Goal: Check status: Check status

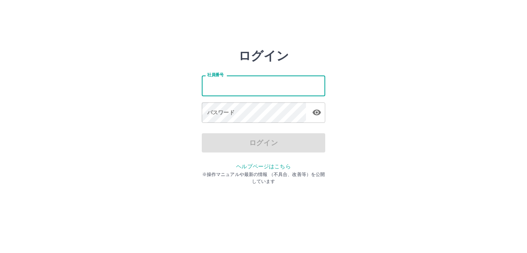
type input "*******"
drag, startPoint x: 239, startPoint y: 85, endPoint x: 178, endPoint y: 90, distance: 61.1
click at [178, 90] on div "ログイン 社員番号 ******* 社員番号 パスワード パスワード ログイン ヘルプページはこちら ※操作マニュアルや最新の情報 （不具合、改善等）を公開し…" at bounding box center [263, 110] width 463 height 123
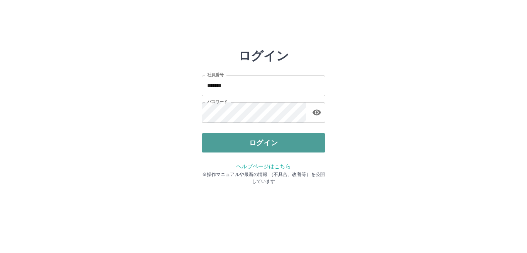
click at [258, 142] on button "ログイン" at bounding box center [263, 142] width 123 height 19
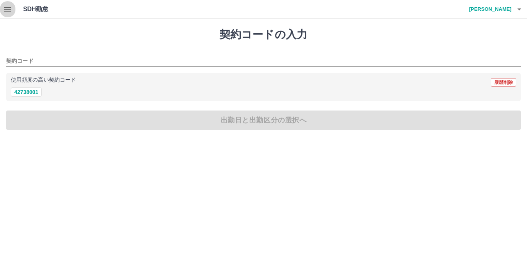
click at [10, 10] on icon "button" at bounding box center [7, 9] width 9 height 9
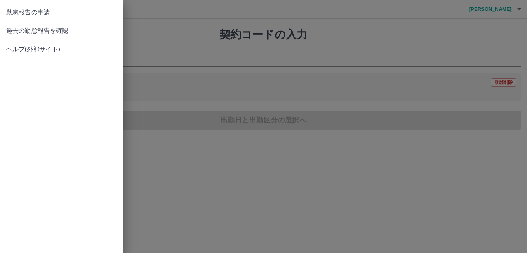
click at [43, 27] on span "過去の勤怠報告を確認" at bounding box center [61, 30] width 111 height 9
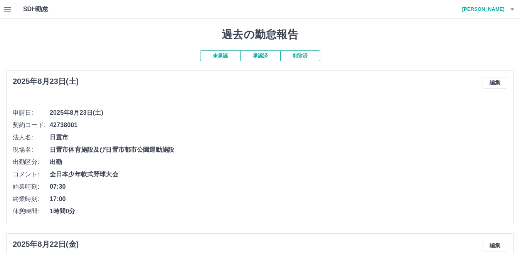
click at [259, 55] on button "承認済" at bounding box center [260, 56] width 40 height 11
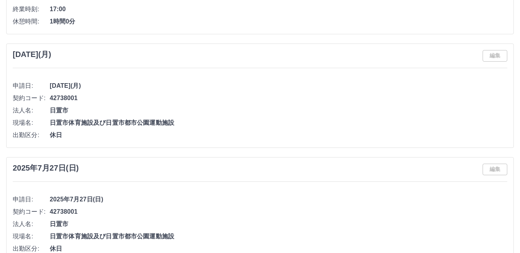
scroll to position [3295, 0]
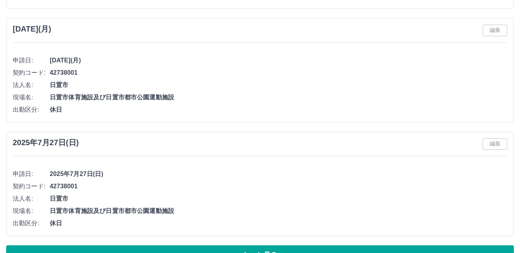
scroll to position [3332, 0]
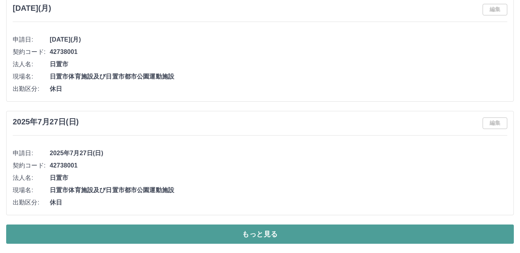
click at [269, 237] on button "もっと見る" at bounding box center [260, 234] width 508 height 19
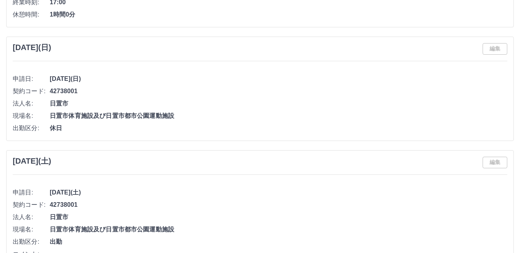
scroll to position [4359, 0]
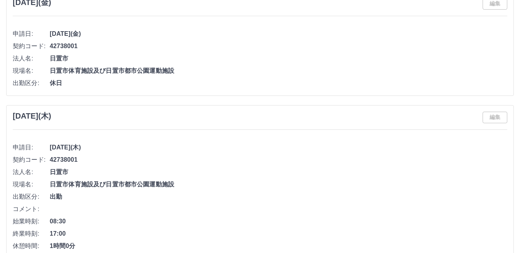
scroll to position [5680, 0]
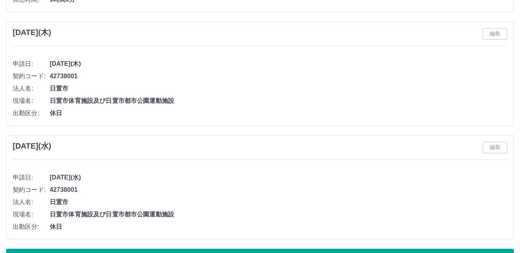
scroll to position [6796, 0]
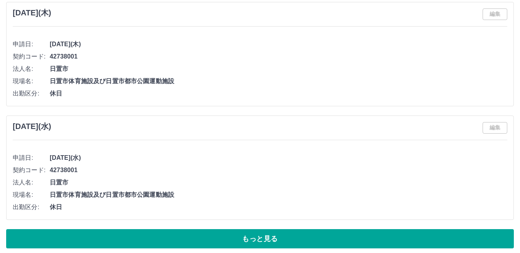
scroll to position [6817, 0]
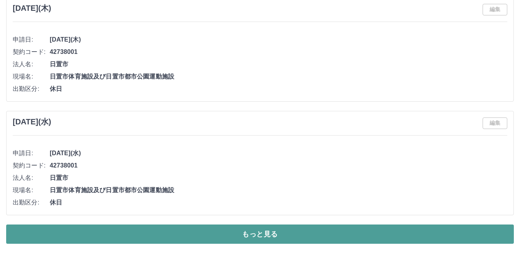
click at [286, 235] on button "もっと見る" at bounding box center [260, 234] width 508 height 19
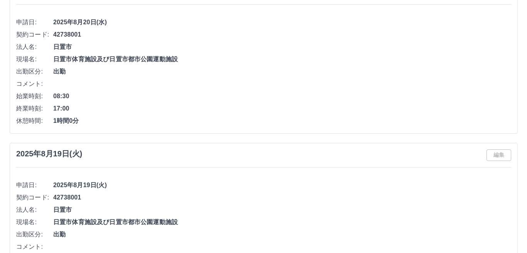
scroll to position [0, 0]
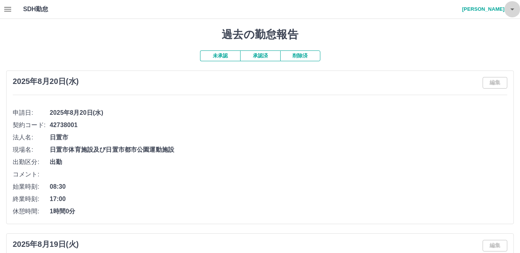
click at [511, 9] on icon "button" at bounding box center [512, 9] width 4 height 2
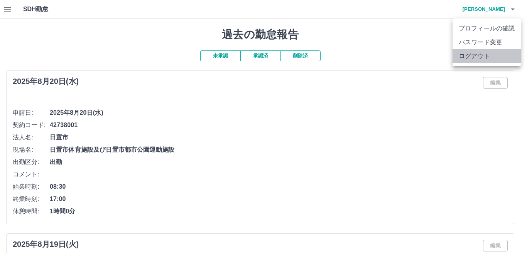
click at [481, 56] on li "ログアウト" at bounding box center [486, 56] width 68 height 14
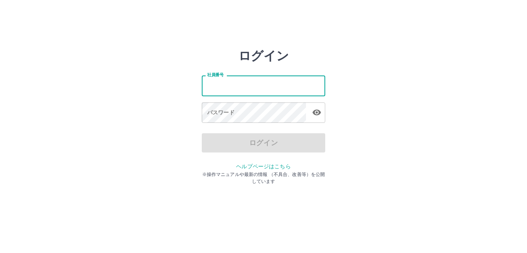
click at [250, 84] on input "社員番号" at bounding box center [263, 86] width 123 height 20
drag, startPoint x: 233, startPoint y: 88, endPoint x: 197, endPoint y: 84, distance: 36.1
click at [197, 84] on div "ログイン 社員番号 ******* 社員番号 パスワード パスワード ログイン ヘルプページはこちら ※操作マニュアルや最新の情報 （不具合、改善等）を公開し…" at bounding box center [263, 110] width 463 height 123
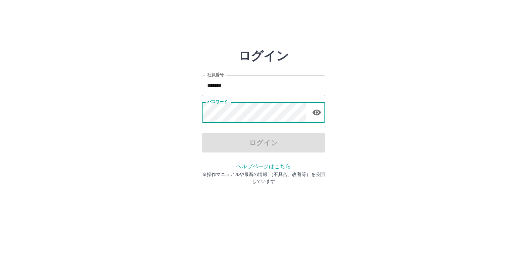
drag, startPoint x: 212, startPoint y: 84, endPoint x: 224, endPoint y: 86, distance: 12.1
click at [224, 86] on input "*******" at bounding box center [263, 86] width 123 height 20
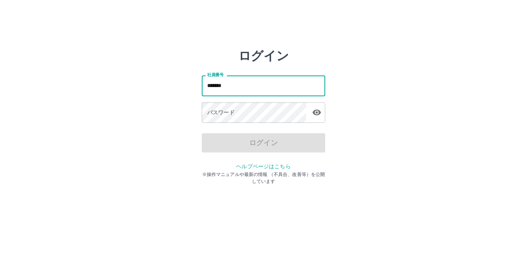
drag, startPoint x: 232, startPoint y: 84, endPoint x: 225, endPoint y: 88, distance: 8.1
click at [225, 88] on input "*******" at bounding box center [263, 86] width 123 height 20
drag, startPoint x: 231, startPoint y: 88, endPoint x: 201, endPoint y: 87, distance: 30.5
click at [200, 87] on div "ログイン 社員番号 ******* 社員番号 パスワード パスワード ログイン ヘルプページはこちら ※操作マニュアルや最新の情報 （不具合、改善等）を公開し…" at bounding box center [263, 110] width 463 height 123
type input "*******"
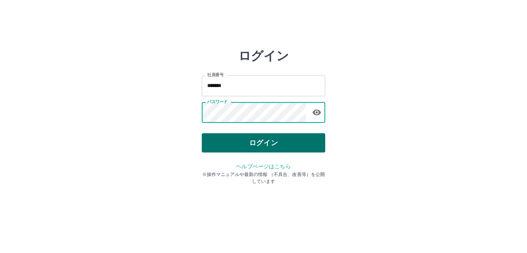
click at [258, 134] on button "ログイン" at bounding box center [263, 142] width 123 height 19
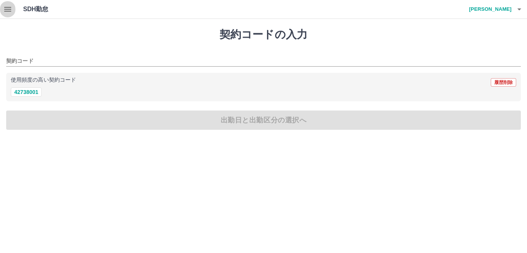
click at [8, 10] on icon "button" at bounding box center [7, 9] width 9 height 9
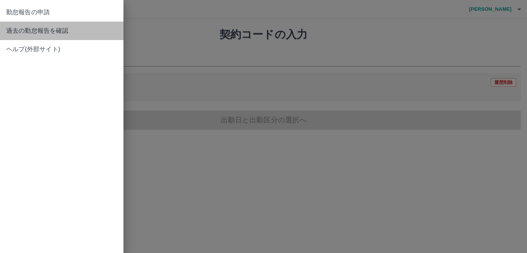
click at [36, 32] on span "過去の勤怠報告を確認" at bounding box center [61, 30] width 111 height 9
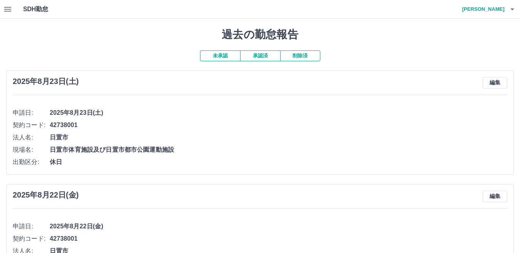
click at [263, 56] on button "承認済" at bounding box center [260, 56] width 40 height 11
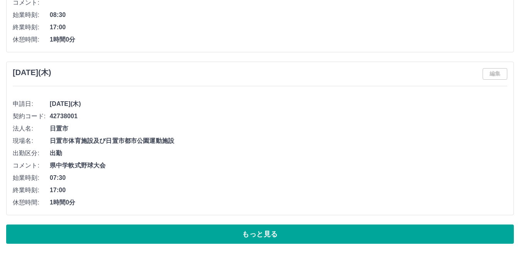
scroll to position [3430, 0]
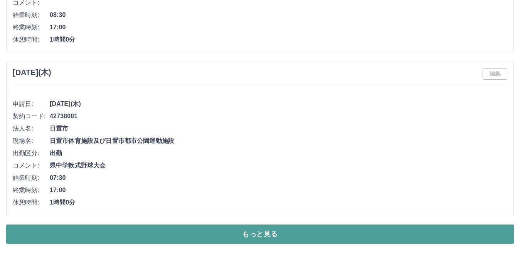
click at [256, 231] on button "もっと見る" at bounding box center [260, 234] width 508 height 19
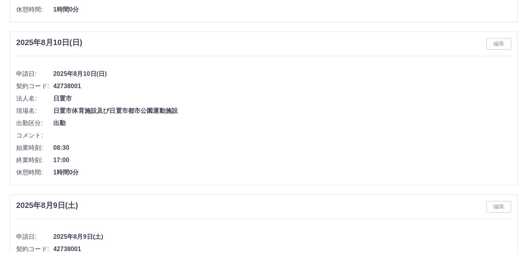
scroll to position [0, 0]
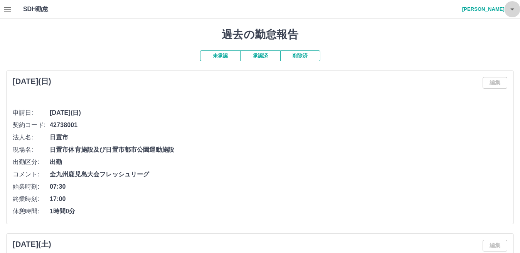
click at [510, 8] on icon "button" at bounding box center [512, 9] width 9 height 9
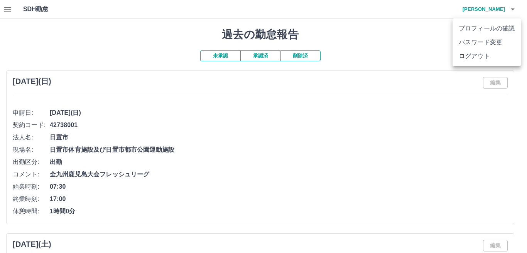
click at [475, 56] on li "ログアウト" at bounding box center [486, 56] width 68 height 14
